Goal: Transaction & Acquisition: Purchase product/service

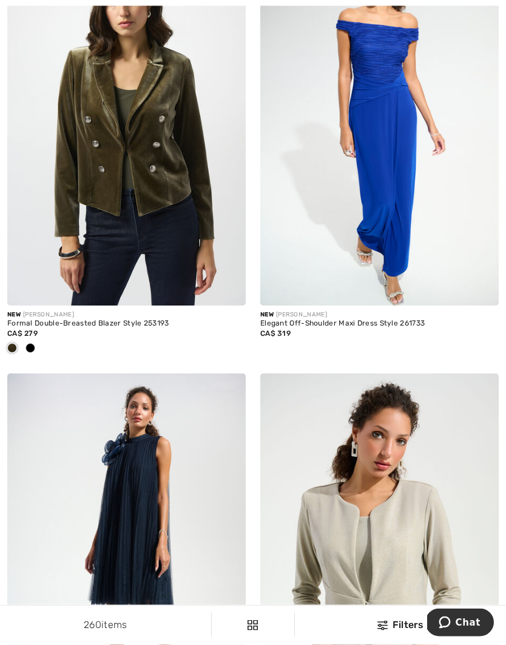
scroll to position [1019, 0]
click at [214, 493] on img at bounding box center [126, 552] width 238 height 358
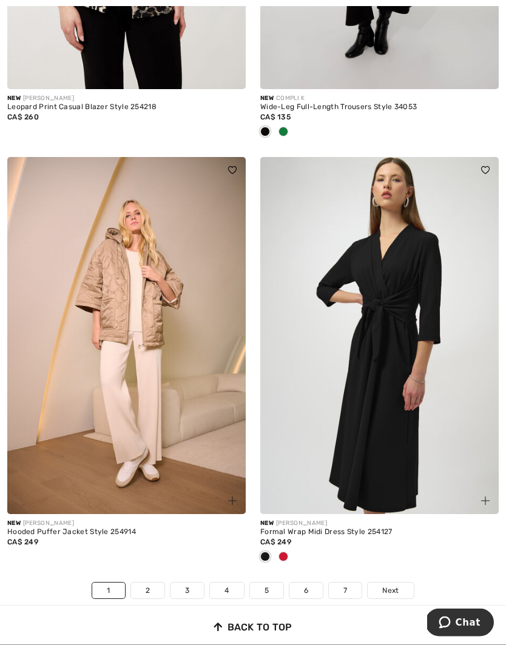
scroll to position [7216, 0]
click at [153, 583] on link "2" at bounding box center [147, 591] width 33 height 16
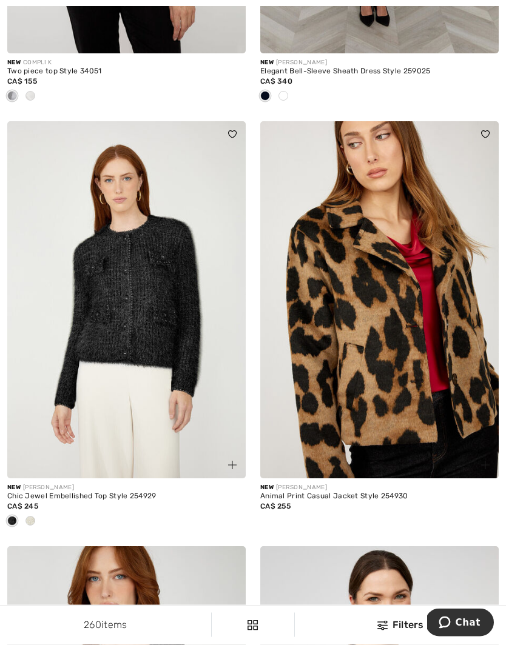
scroll to position [3466, 0]
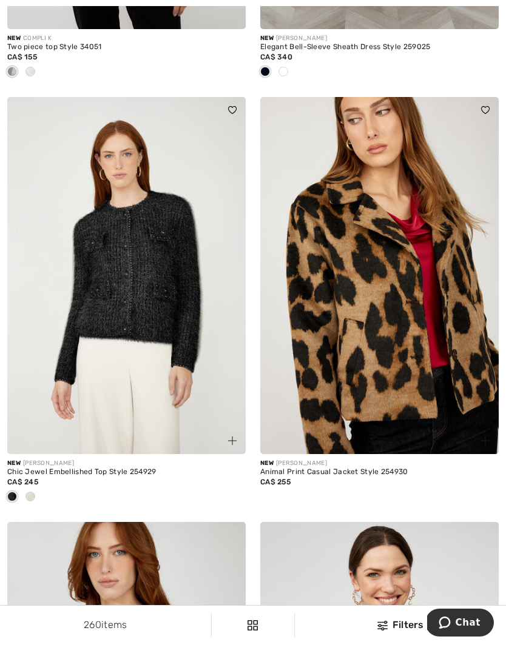
click at [43, 495] on div at bounding box center [126, 497] width 238 height 20
click at [42, 497] on div at bounding box center [126, 497] width 238 height 20
click at [41, 495] on div at bounding box center [126, 497] width 238 height 20
click at [136, 312] on img at bounding box center [126, 276] width 238 height 358
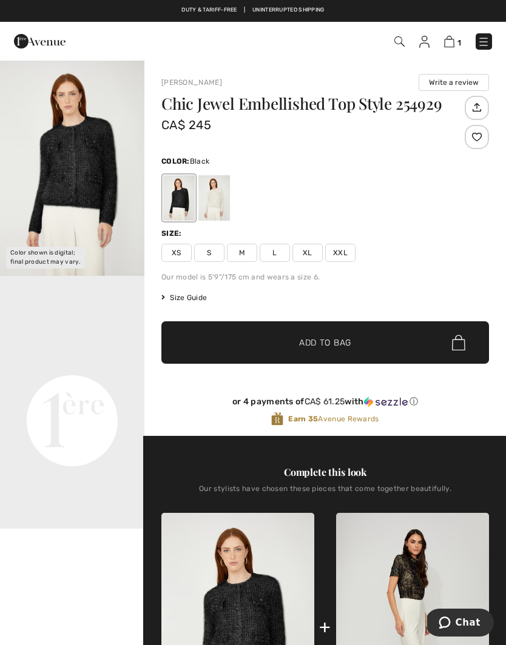
click at [222, 210] on div at bounding box center [214, 197] width 32 height 45
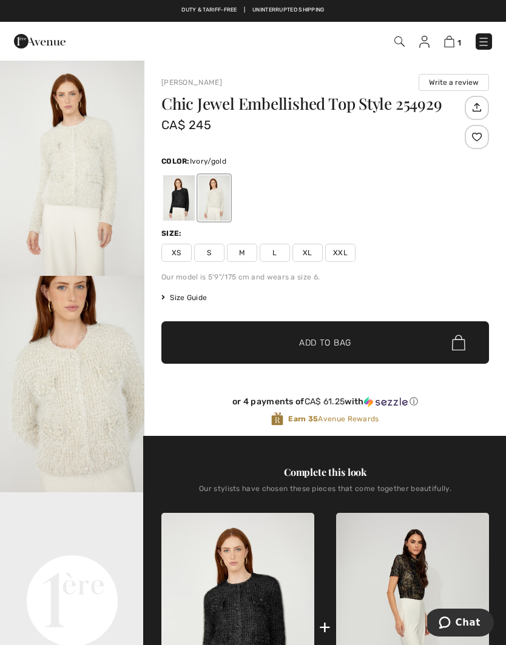
click at [88, 182] on img "1 / 4" at bounding box center [72, 167] width 144 height 216
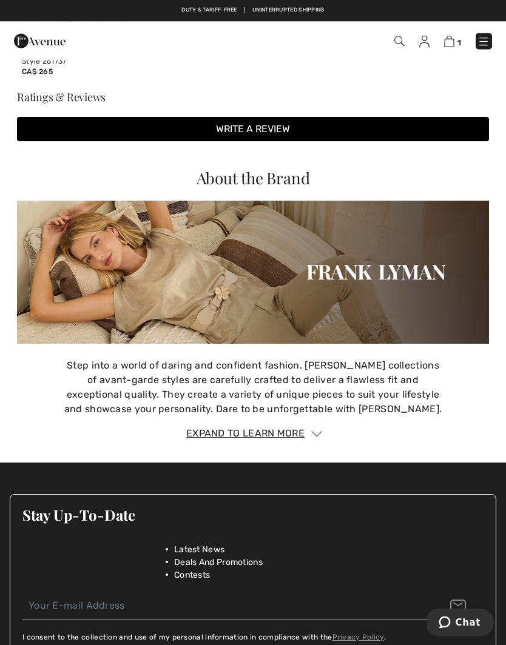
scroll to position [1505, 0]
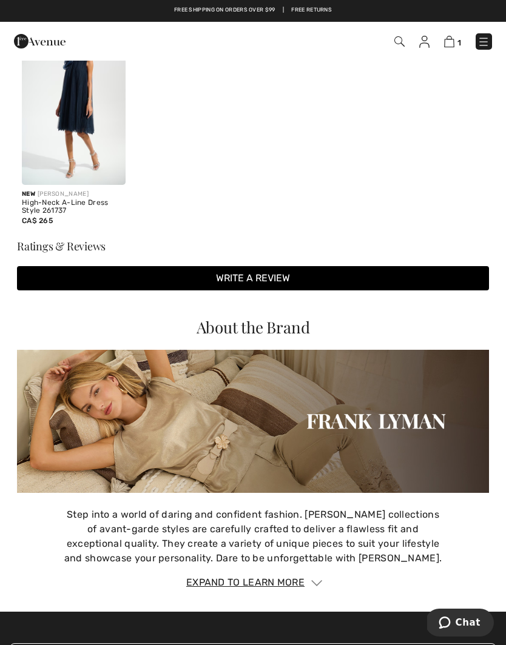
click at [183, 435] on img at bounding box center [253, 421] width 472 height 143
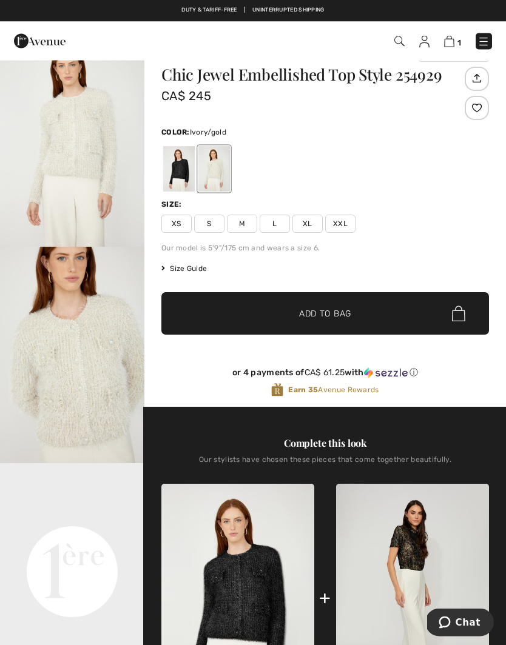
scroll to position [0, 0]
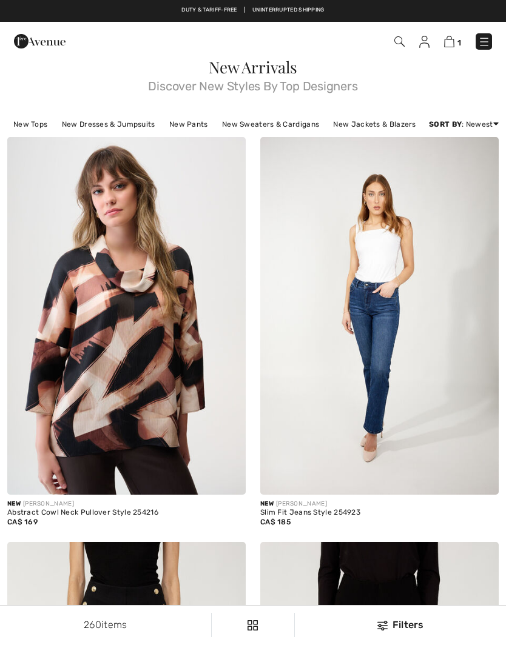
scroll to position [3518, 0]
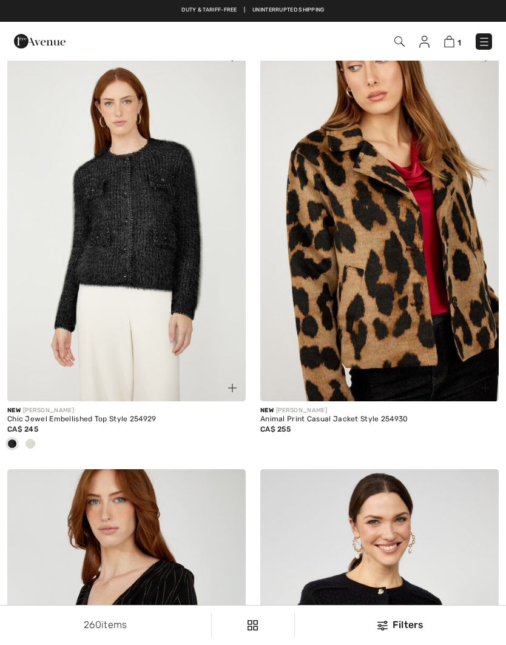
checkbox input "true"
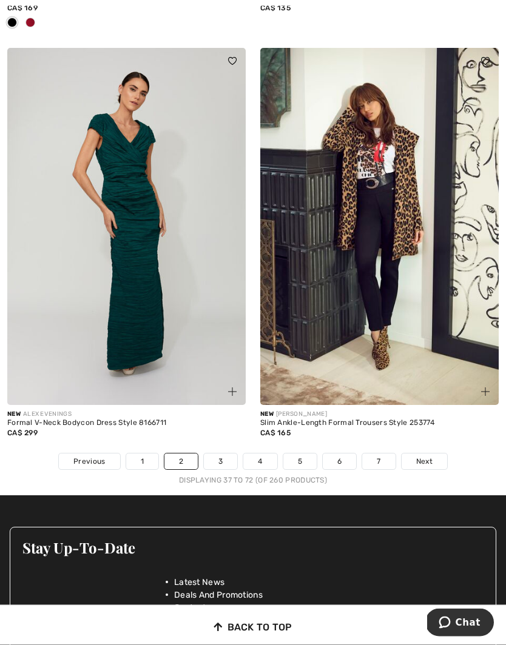
scroll to position [7325, 0]
click at [226, 453] on link "3" at bounding box center [220, 461] width 33 height 16
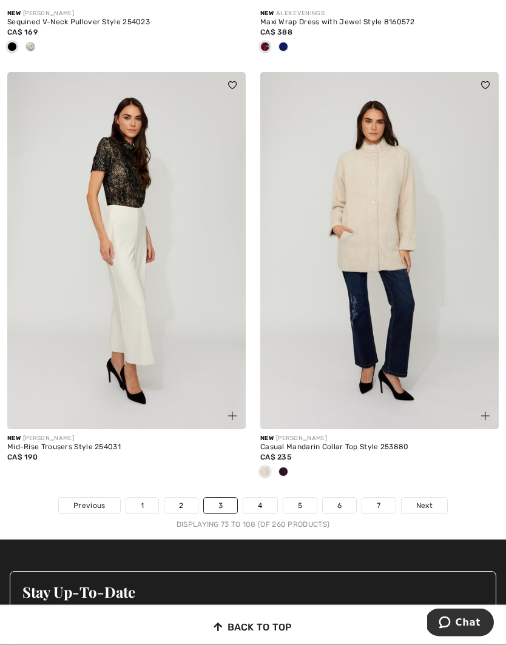
scroll to position [7261, 0]
click at [268, 500] on link "4" at bounding box center [259, 506] width 33 height 16
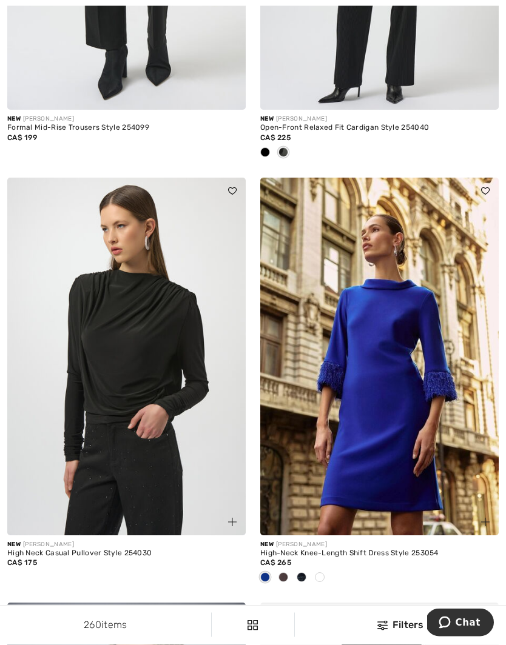
scroll to position [6326, 0]
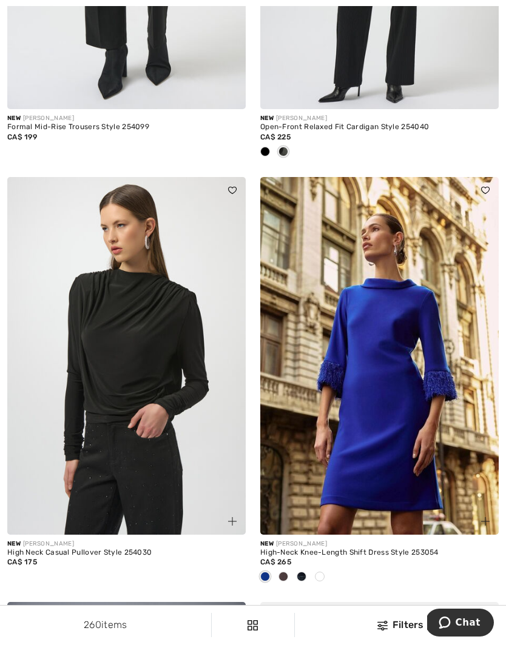
click at [239, 556] on div "CA$ 175" at bounding box center [126, 561] width 238 height 11
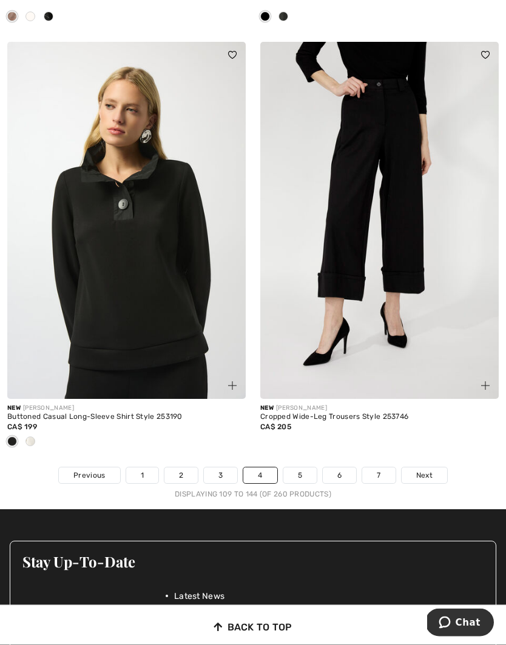
scroll to position [7312, 0]
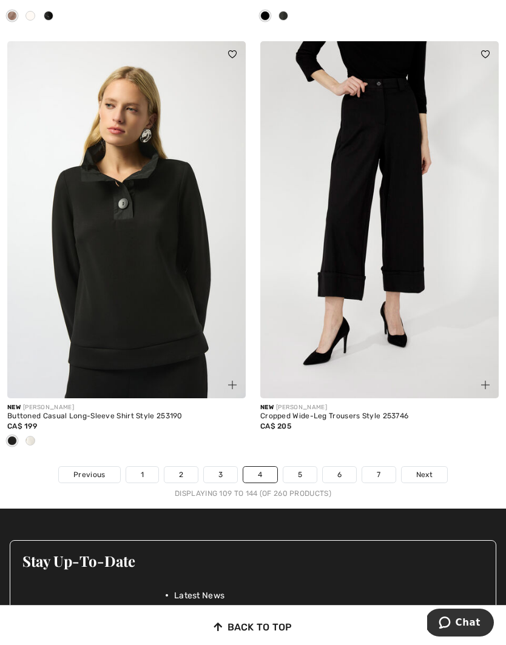
click at [301, 467] on link "5" at bounding box center [299, 475] width 33 height 16
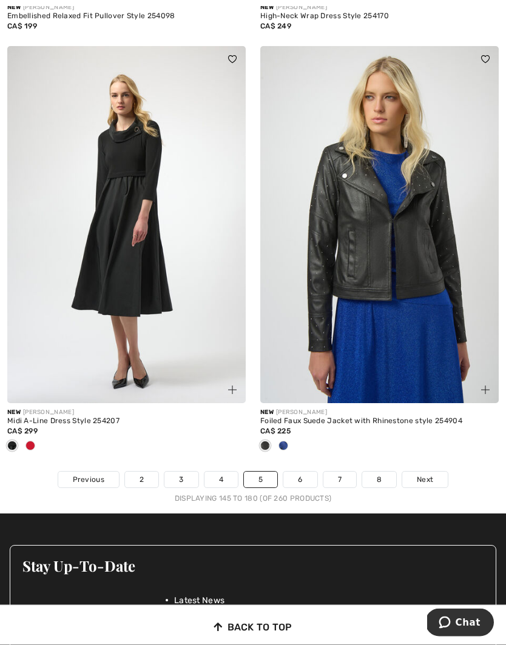
scroll to position [7353, 0]
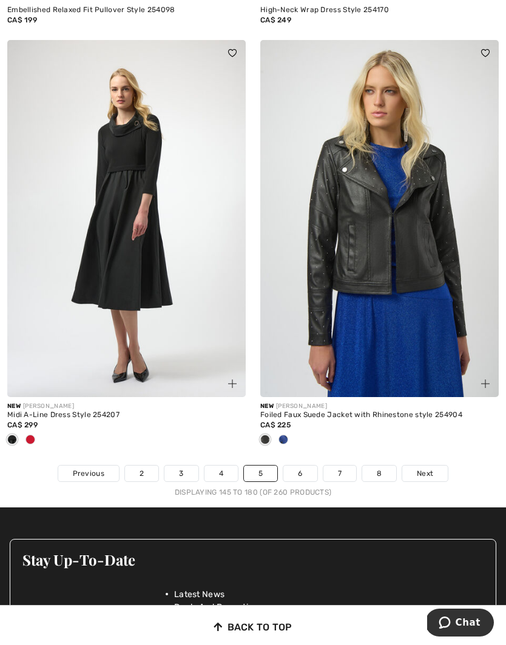
click at [303, 468] on link "6" at bounding box center [299, 474] width 33 height 16
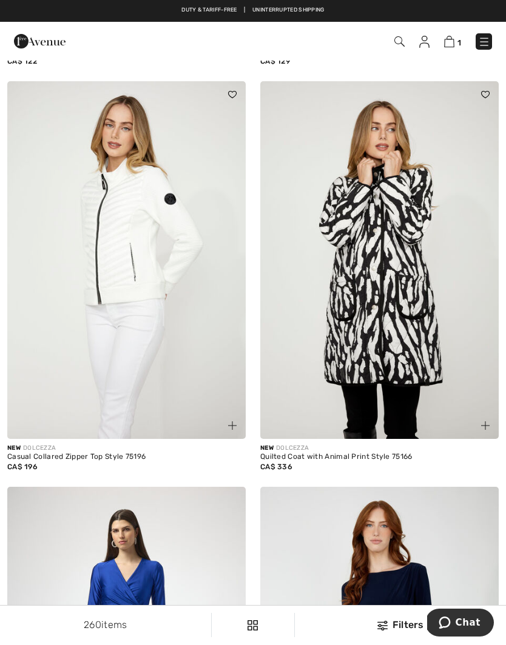
scroll to position [4312, 0]
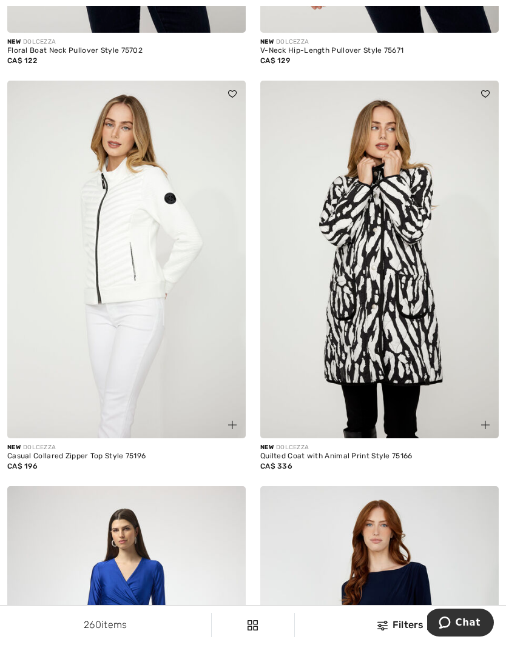
click at [131, 266] on img at bounding box center [126, 260] width 238 height 358
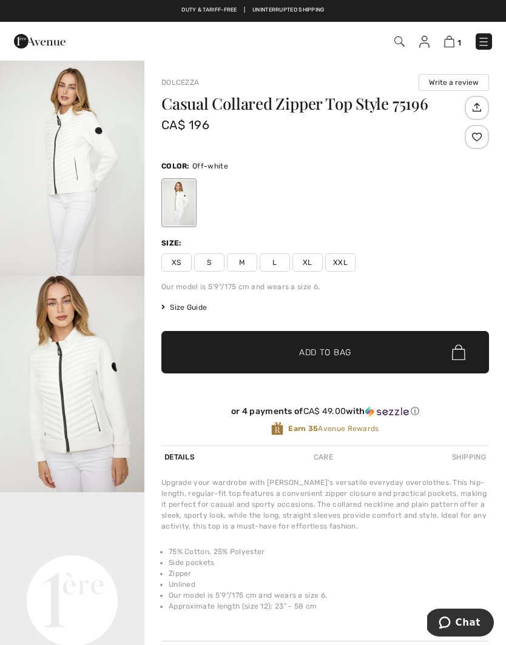
click at [142, 345] on img "2 / 4" at bounding box center [72, 384] width 144 height 216
click at [292, 572] on li "Zipper" at bounding box center [329, 573] width 320 height 11
click at [299, 566] on li "Side pockets" at bounding box center [329, 562] width 320 height 11
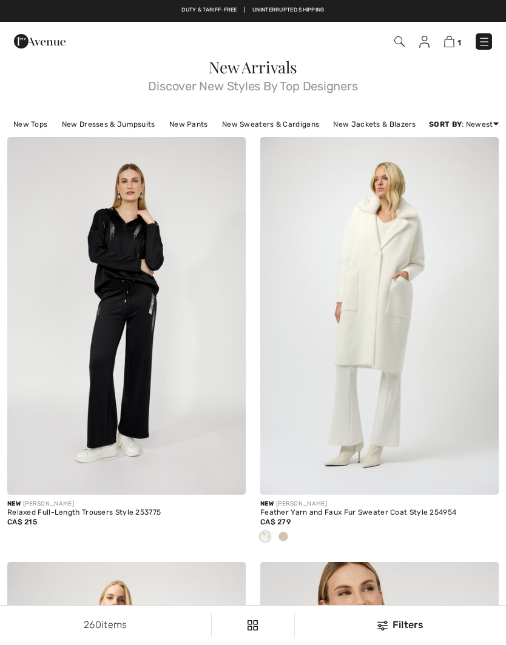
scroll to position [4312, 0]
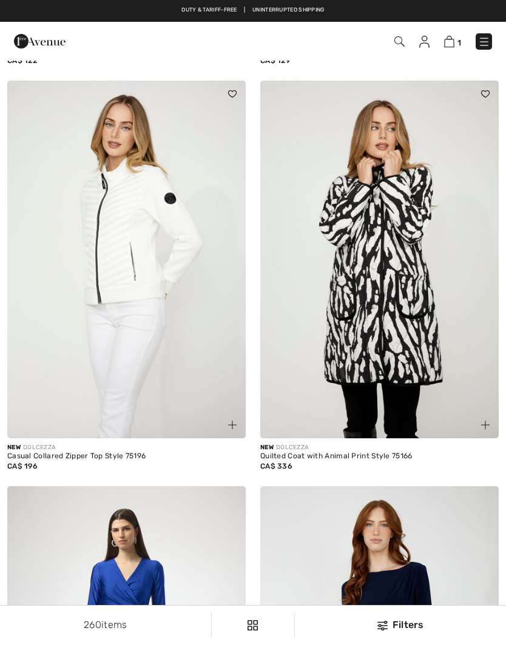
checkbox input "true"
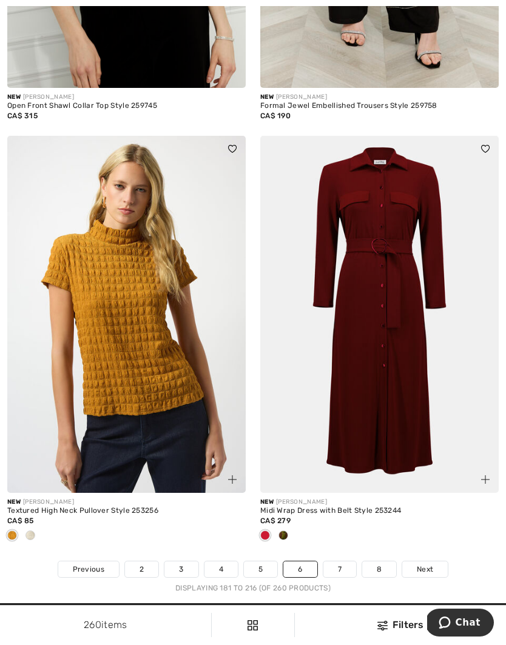
scroll to position [7217, 0]
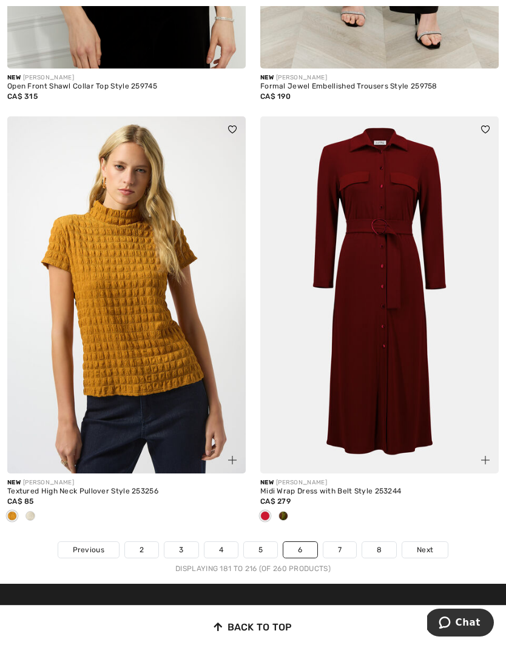
click at [349, 546] on link "7" at bounding box center [339, 550] width 33 height 16
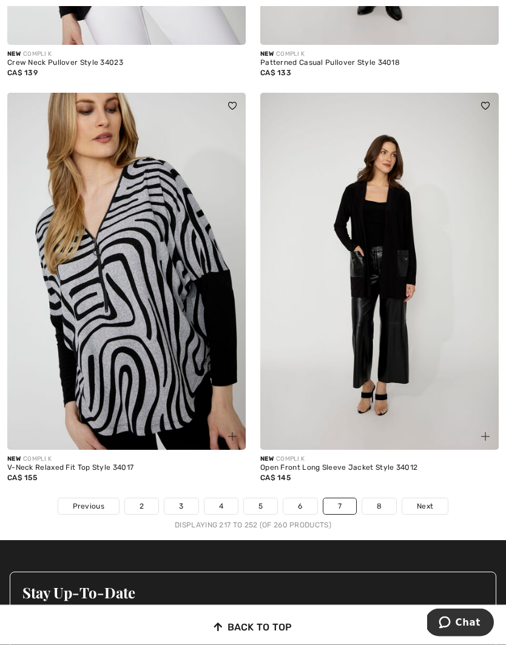
scroll to position [7200, 0]
click at [383, 499] on link "8" at bounding box center [379, 506] width 34 height 16
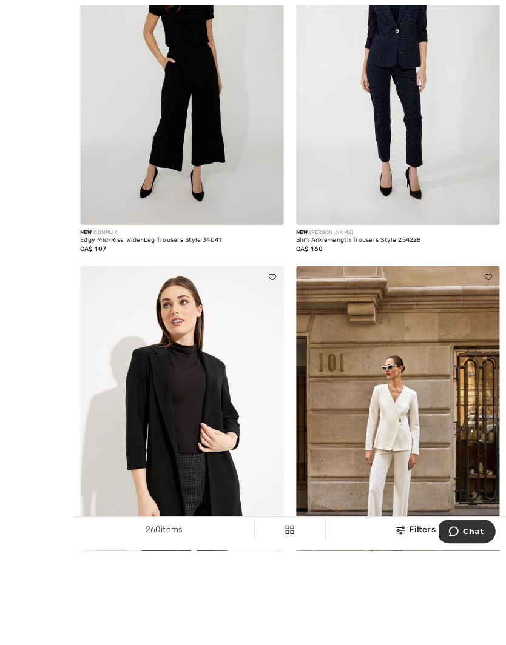
scroll to position [1222, 0]
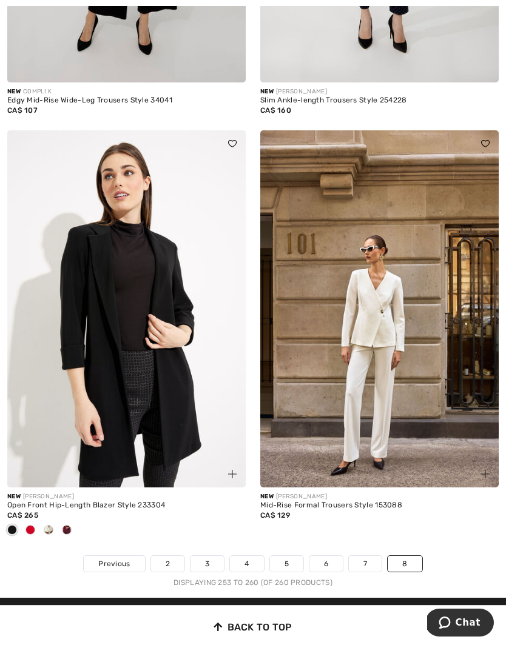
click at [124, 560] on span "Previous" at bounding box center [114, 563] width 32 height 11
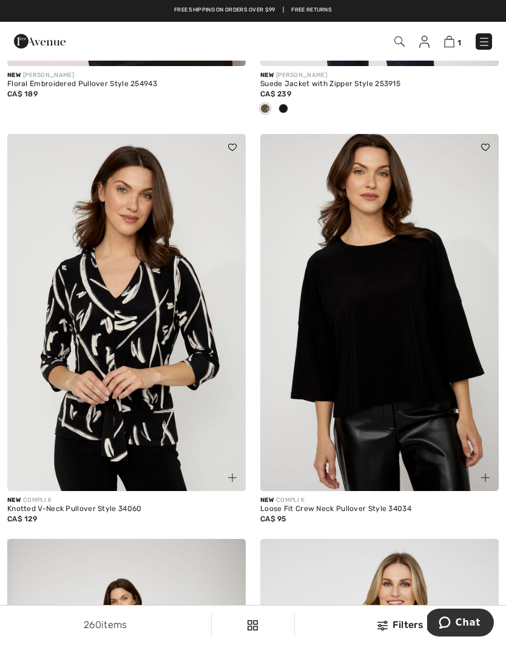
scroll to position [5938, 0]
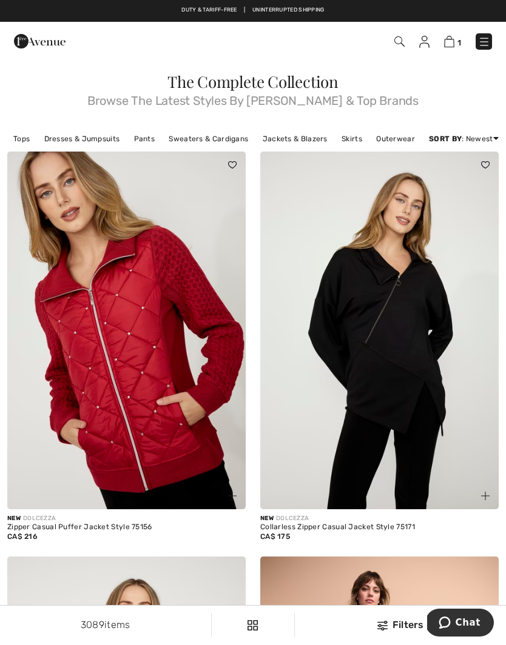
click at [400, 44] on img at bounding box center [399, 41] width 10 height 10
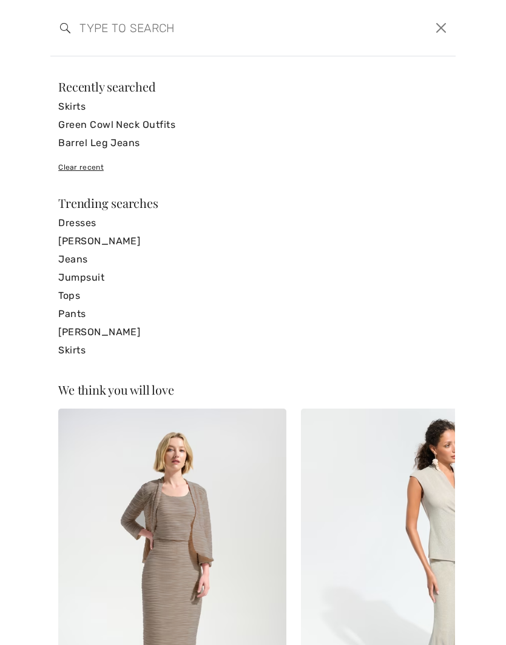
click at [82, 352] on link "Skirts" at bounding box center [252, 350] width 389 height 18
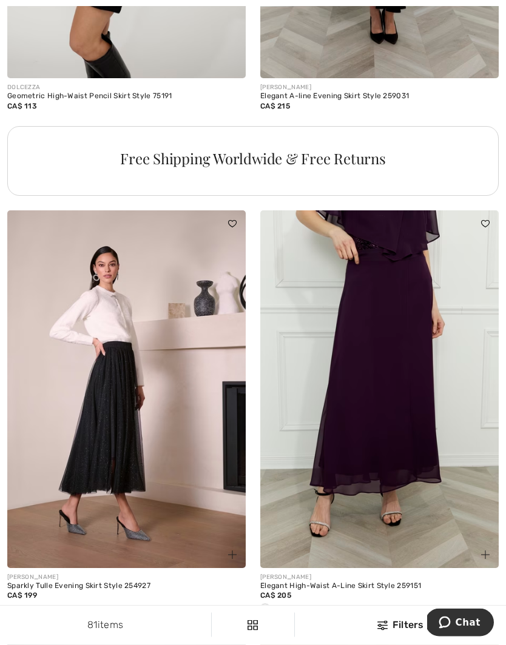
scroll to position [2515, 0]
click at [116, 495] on img at bounding box center [126, 389] width 238 height 358
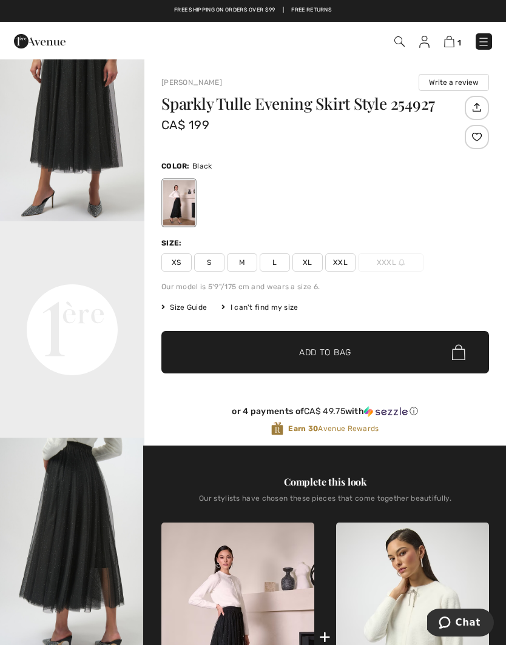
scroll to position [272, 0]
click at [213, 268] on span "S" at bounding box center [209, 262] width 30 height 18
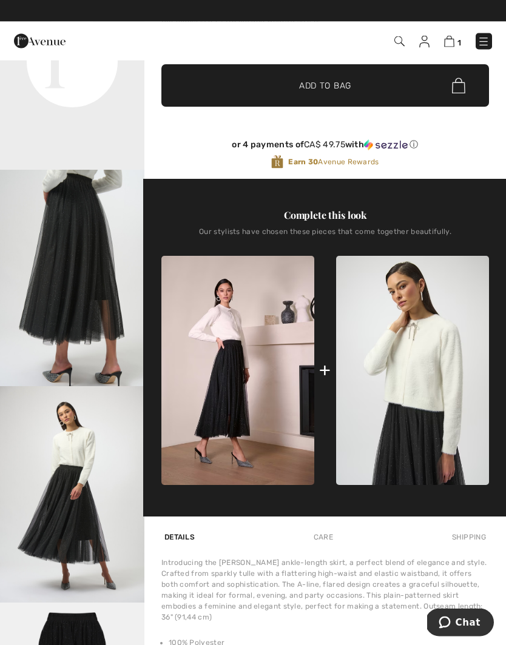
scroll to position [267, 0]
click at [329, 88] on span "Add to Bag" at bounding box center [325, 85] width 52 height 13
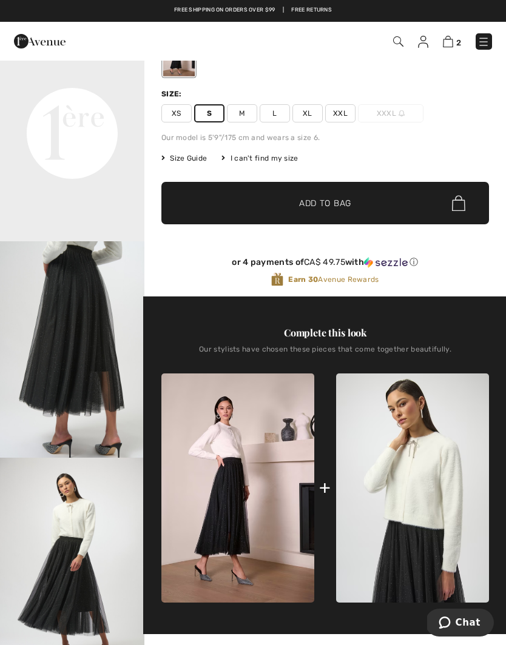
scroll to position [0, 0]
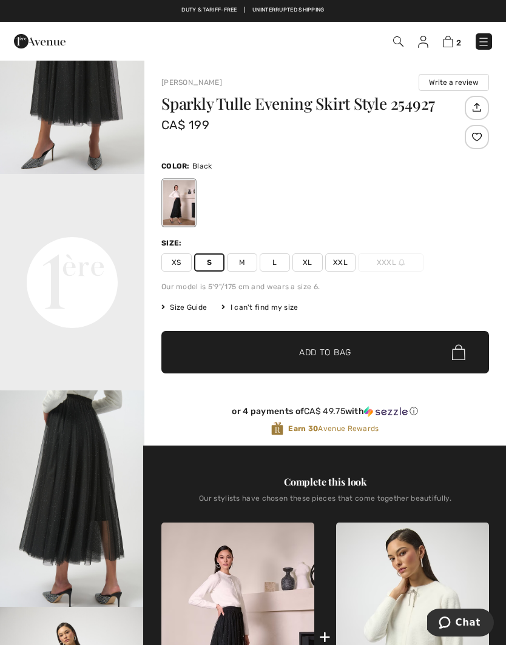
click at [395, 41] on img at bounding box center [398, 41] width 10 height 10
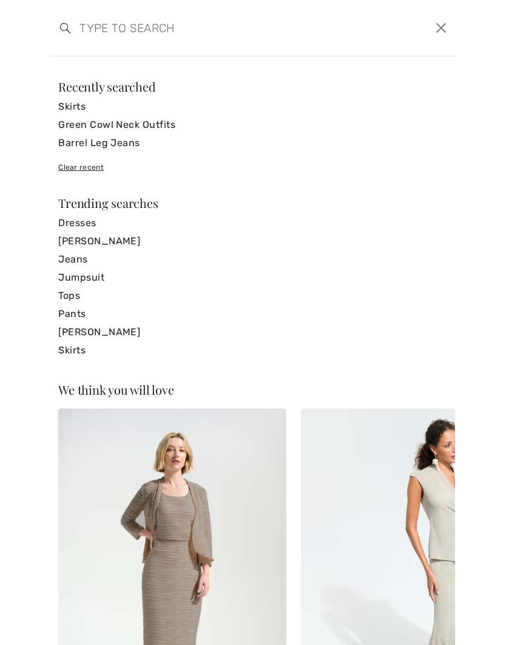
click at [77, 29] on input "search" at bounding box center [209, 28] width 278 height 36
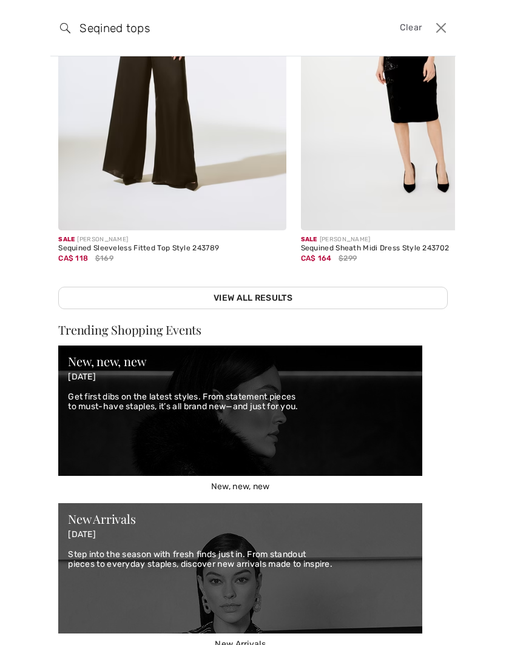
scroll to position [217, 0]
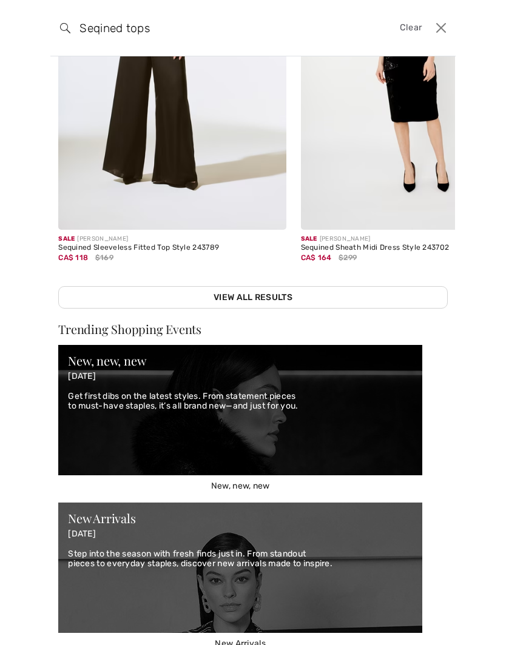
type input "Seqined tops"
click at [255, 297] on link "View All Results" at bounding box center [252, 297] width 389 height 22
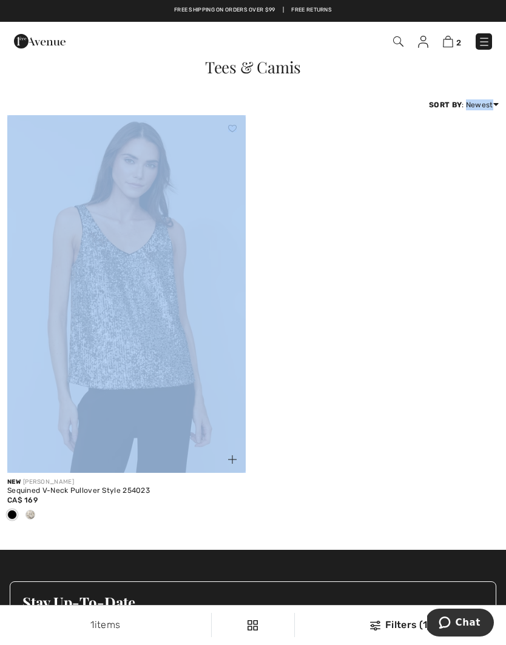
click at [333, 250] on div "New JOSEPH RIBKOFF Sequined V-Neck Pullover Style 254023 CA$ 169" at bounding box center [253, 327] width 506 height 425
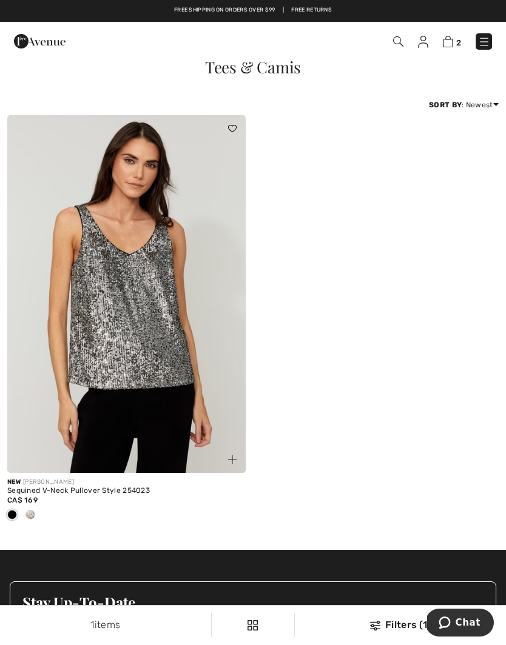
click at [396, 41] on img at bounding box center [398, 41] width 10 height 10
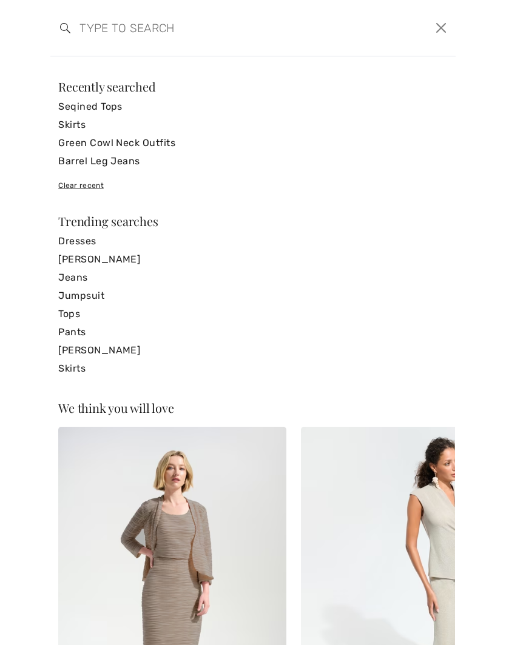
click at [84, 24] on input "search" at bounding box center [209, 28] width 278 height 36
click at [101, 164] on link "Barrel Leg Jeans" at bounding box center [252, 161] width 389 height 18
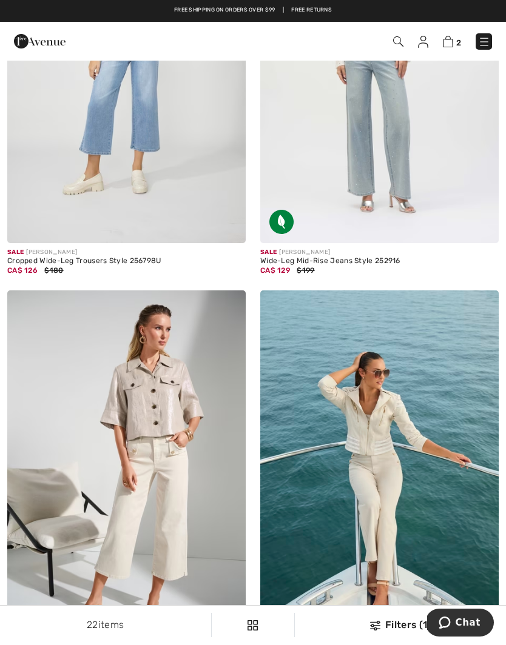
scroll to position [1889, 0]
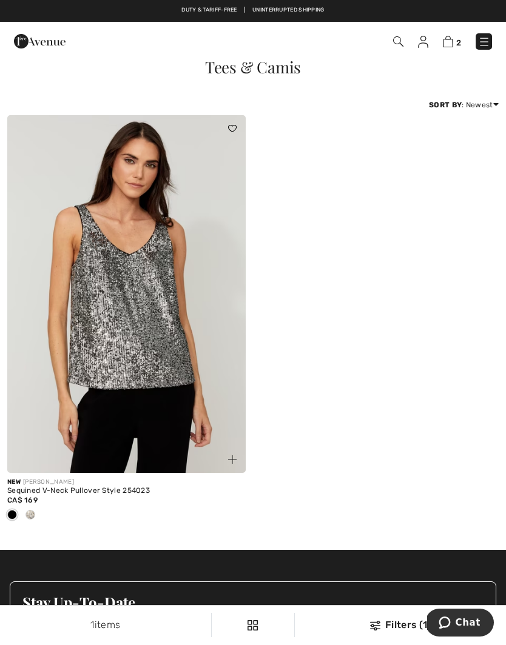
click at [395, 42] on img at bounding box center [398, 41] width 10 height 10
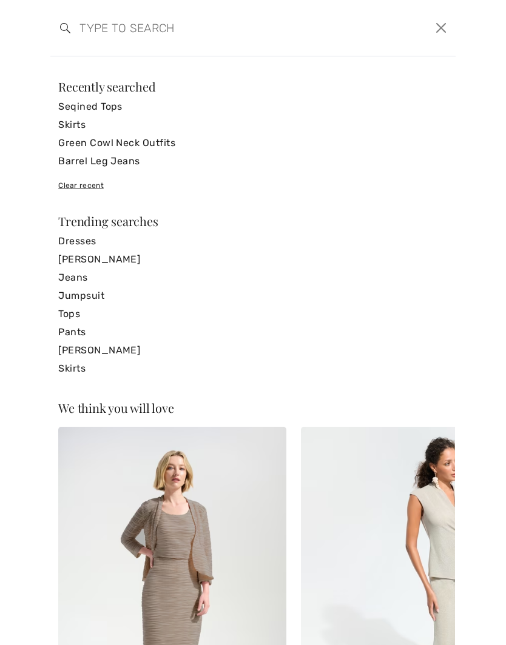
click at [99, 106] on link "Seqined Tops" at bounding box center [252, 107] width 389 height 18
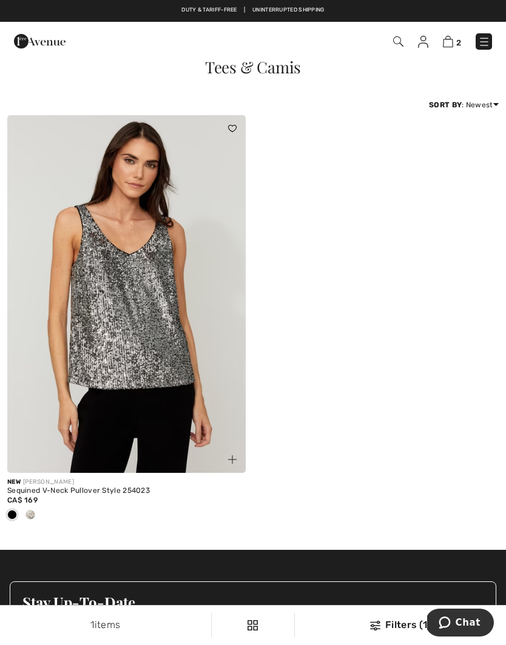
click at [396, 44] on img at bounding box center [398, 41] width 10 height 10
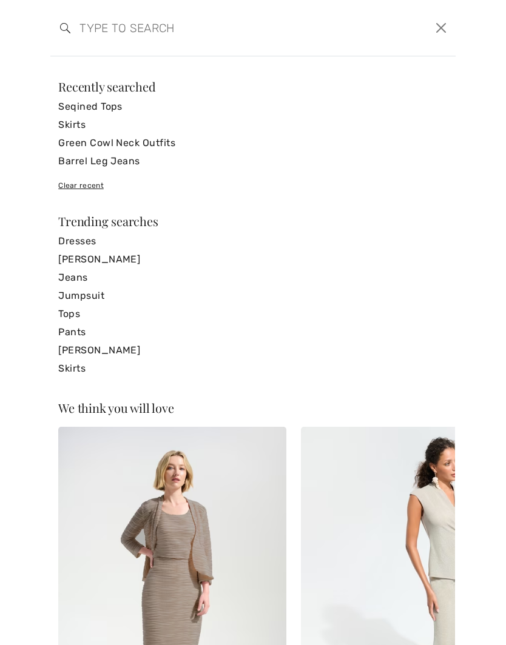
click at [83, 28] on input "search" at bounding box center [209, 28] width 278 height 36
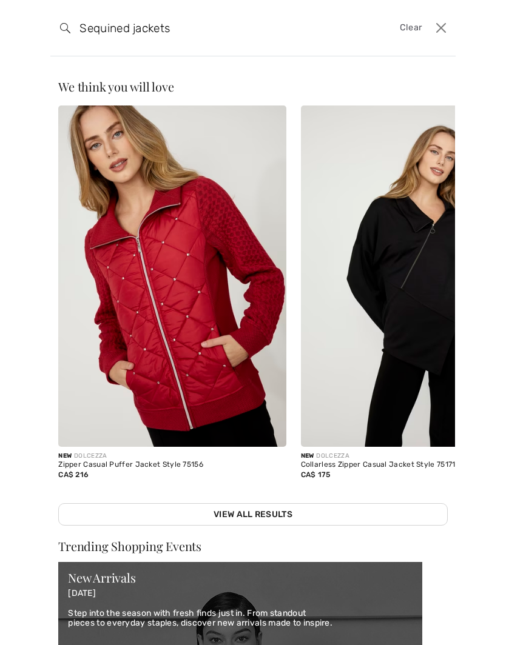
type input "Sequined jackets"
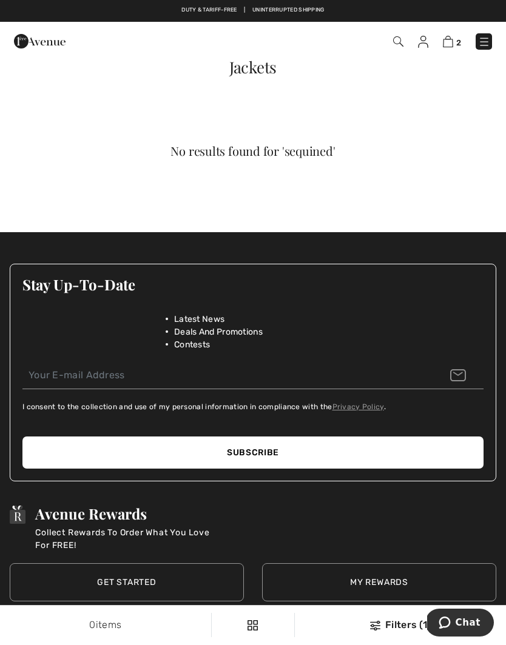
click at [487, 42] on img at bounding box center [484, 42] width 12 height 12
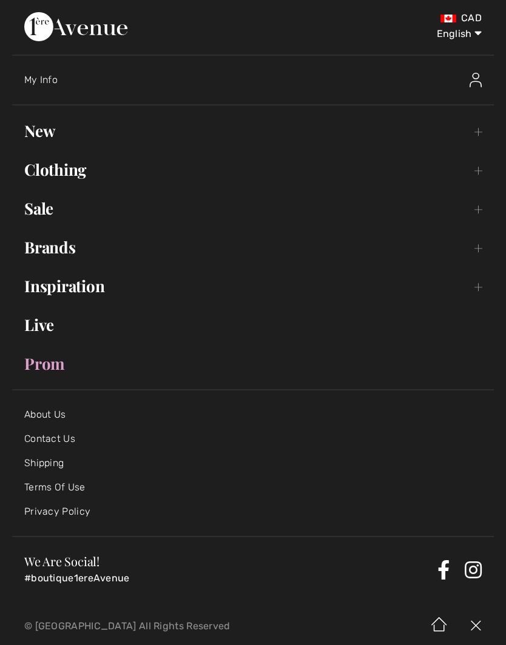
click at [50, 367] on link "Prom" at bounding box center [252, 363] width 481 height 27
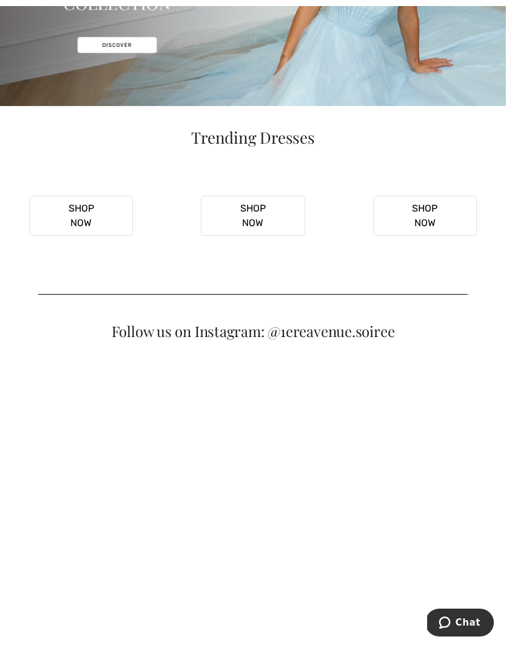
scroll to position [226, 0]
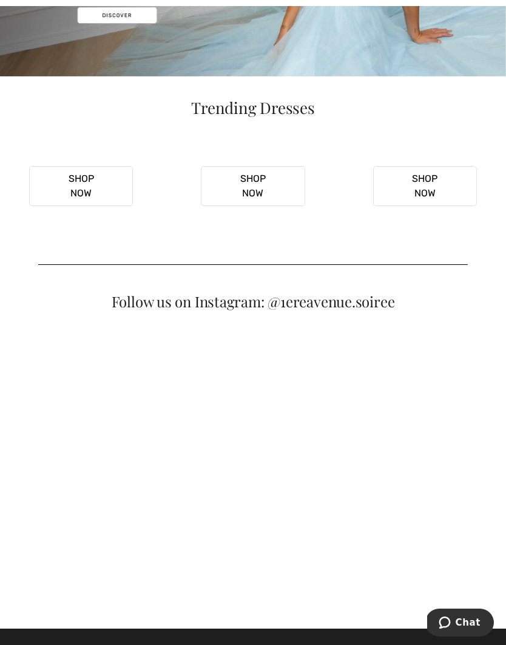
click at [355, 309] on div "Follow us on Instagram: @1ereavenue.soiree" at bounding box center [253, 301] width 506 height 15
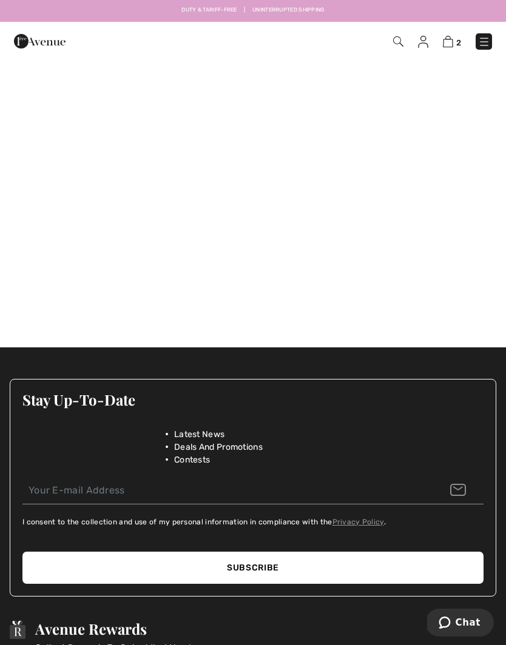
scroll to position [506, 0]
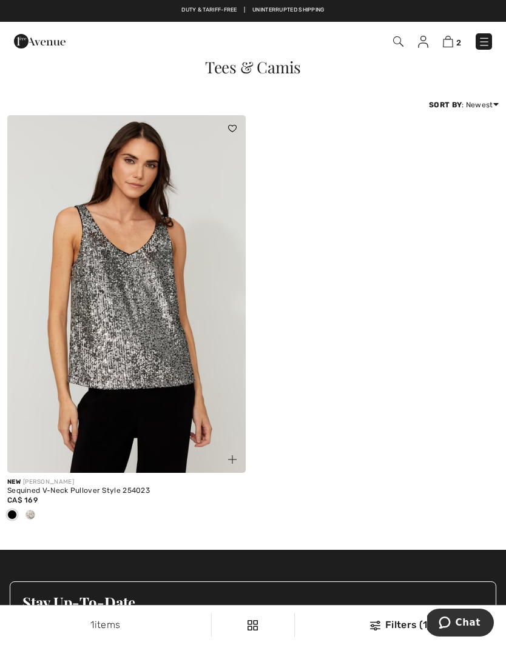
click at [393, 46] on img at bounding box center [398, 41] width 10 height 10
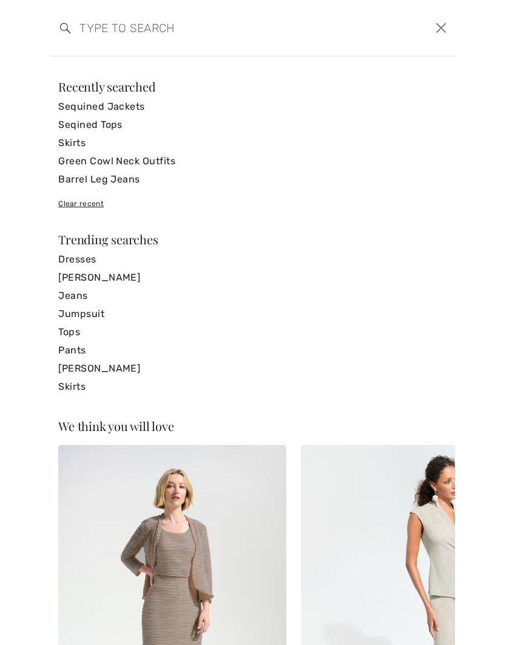
click at [87, 24] on input "search" at bounding box center [209, 28] width 278 height 36
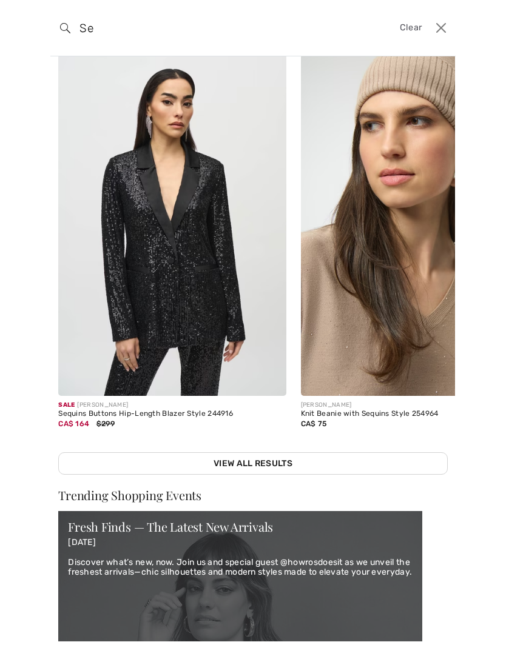
type input "S"
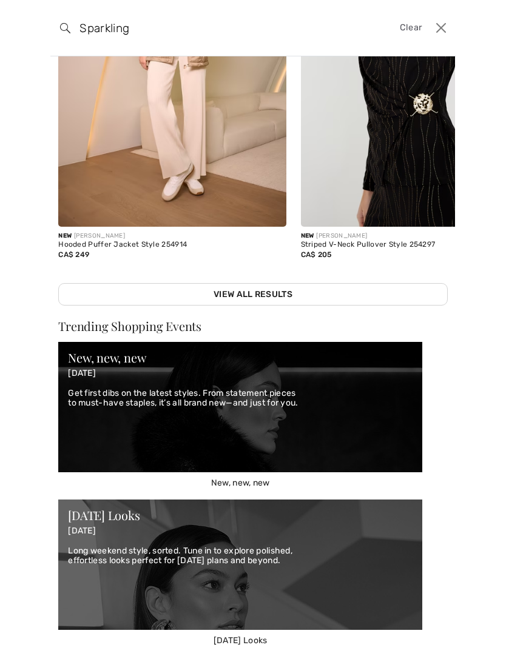
scroll to position [222, 0]
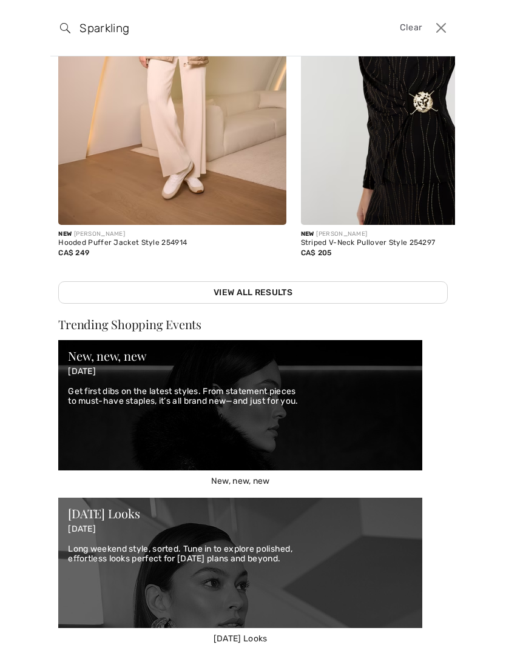
type input "Sparkling"
click at [285, 296] on link "View All Results" at bounding box center [252, 292] width 389 height 22
click at [277, 301] on link "View All Results" at bounding box center [252, 292] width 389 height 22
click at [269, 290] on link "View All Results" at bounding box center [252, 292] width 389 height 22
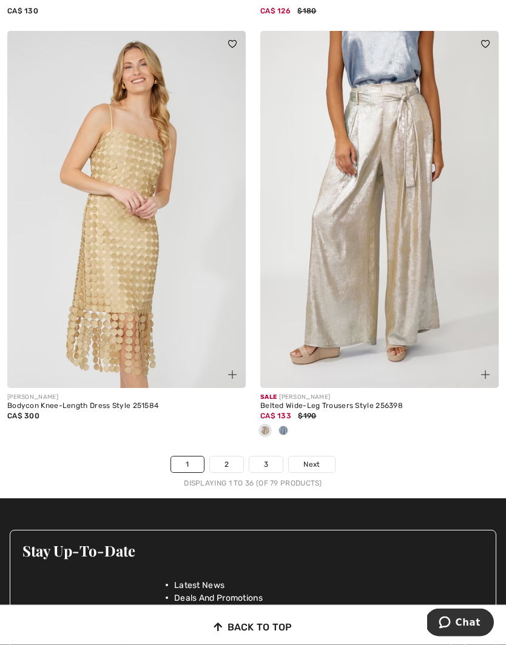
scroll to position [7235, 0]
click at [244, 437] on div "FRANK LYMAN Bodycon Knee-Length Dress Style 251584 CA$ 300" at bounding box center [126, 422] width 238 height 68
click at [240, 443] on div "FRANK LYMAN Bodycon Knee-Length Dress Style 251584 CA$ 300" at bounding box center [126, 422] width 238 height 68
click at [236, 461] on link "2" at bounding box center [226, 464] width 33 height 16
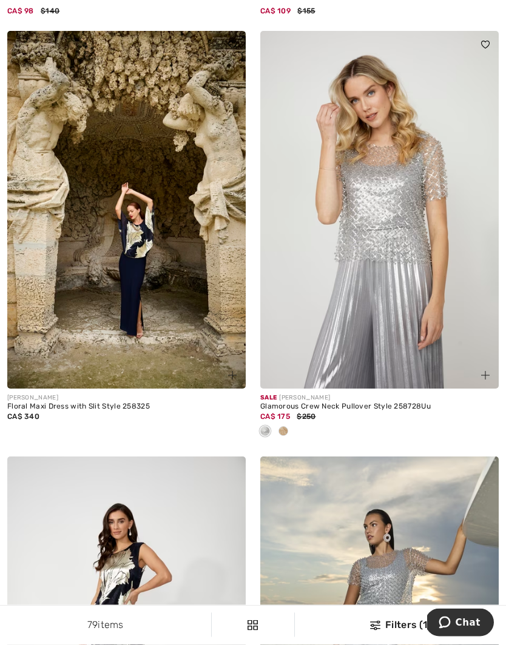
scroll to position [3039, 0]
click at [250, 419] on div "FRANK LYMAN Floral Maxi Dress with Slit Style 258325 CA$ 340" at bounding box center [126, 243] width 253 height 425
click at [253, 382] on div "Sale FRANK LYMAN Glamorous Crew Neck Pullover Style 258728Uu CA$ 175 $250" at bounding box center [379, 243] width 253 height 425
click at [247, 387] on div "FRANK LYMAN Floral Maxi Dress with Slit Style 258325 CA$ 340" at bounding box center [126, 243] width 253 height 425
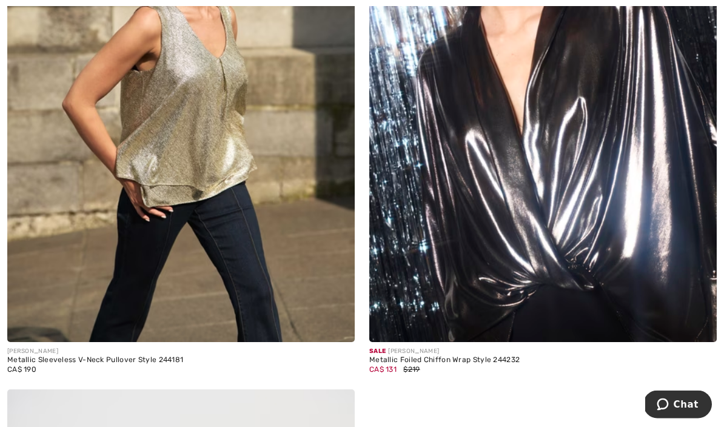
scroll to position [7996, 0]
